Goal: Navigation & Orientation: Understand site structure

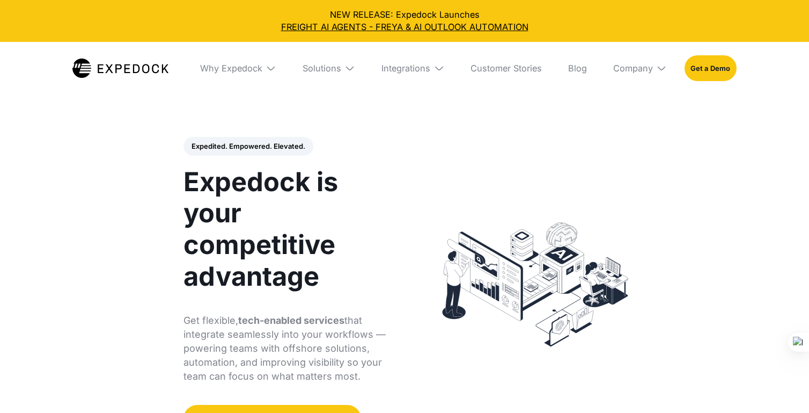
select select
click at [355, 69] on img at bounding box center [350, 68] width 11 height 11
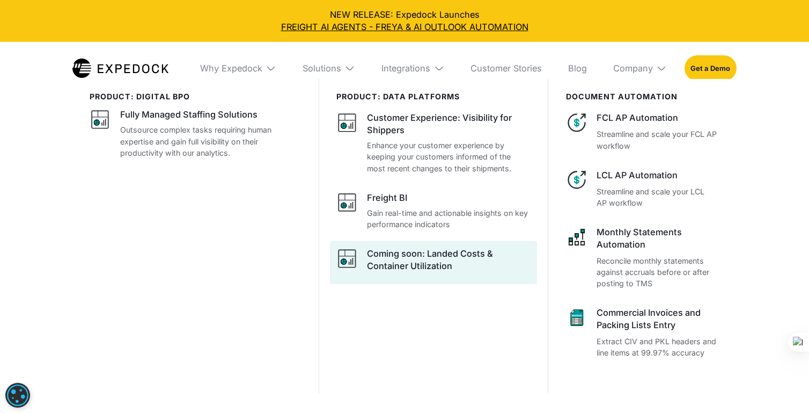
click at [436, 245] on div at bounding box center [433, 262] width 207 height 43
click at [422, 258] on div "Coming soon: Landed Costs & Container Utilization" at bounding box center [448, 259] width 163 height 25
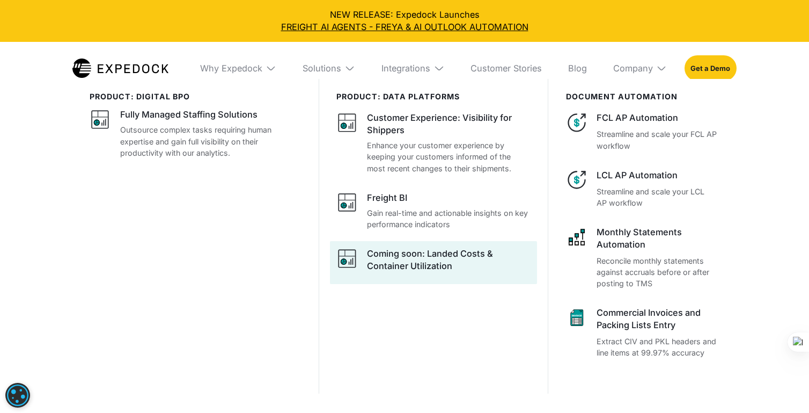
click at [422, 258] on div "Coming soon: Landed Costs & Container Utilization" at bounding box center [448, 259] width 163 height 25
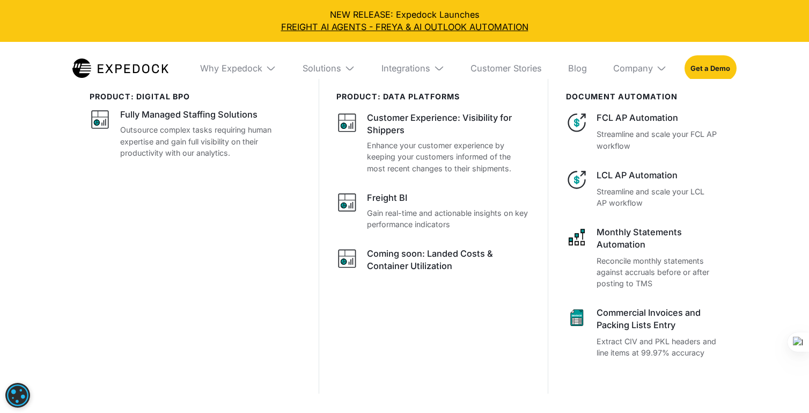
click at [350, 76] on div "Solutions" at bounding box center [329, 68] width 70 height 53
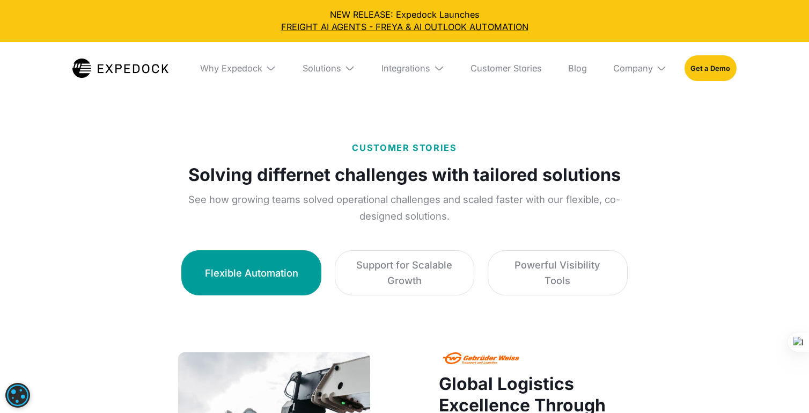
scroll to position [553, 0]
